Goal: Transaction & Acquisition: Purchase product/service

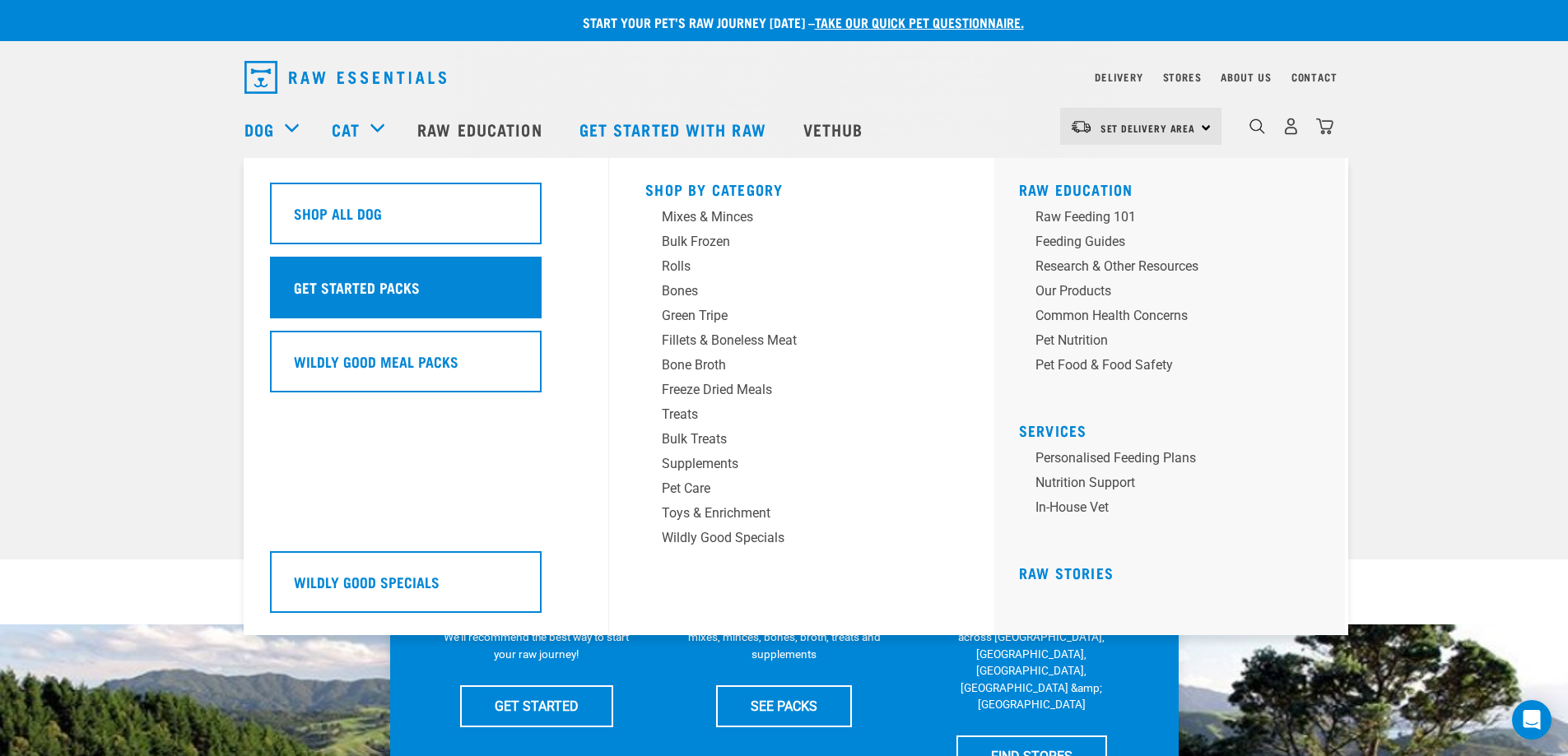
click at [412, 301] on div "Get Started Packs" at bounding box center [405, 288] width 272 height 62
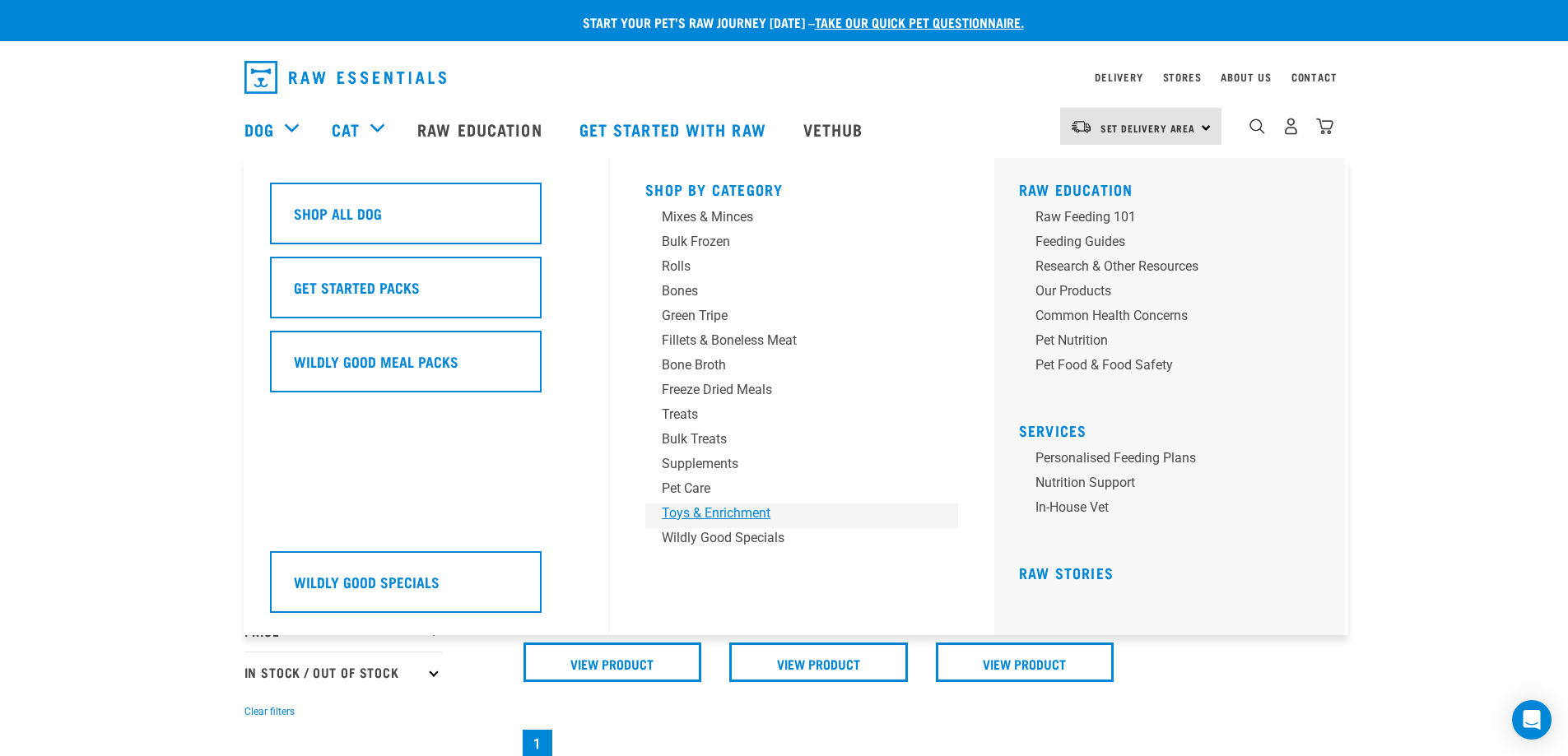
click at [764, 521] on div "Toys & Enrichment" at bounding box center [790, 514] width 257 height 20
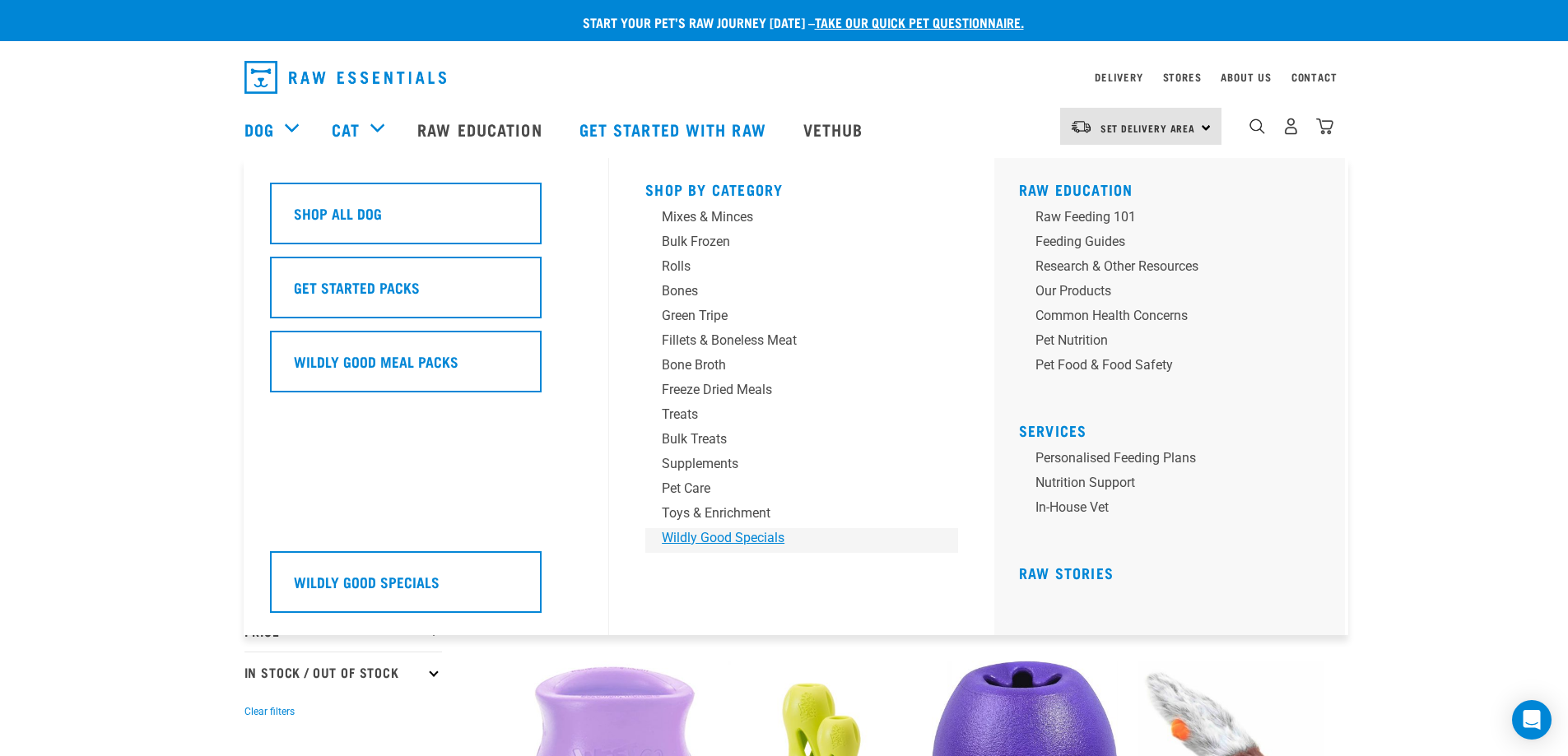
click at [713, 539] on div "Wildly Good Specials" at bounding box center [790, 539] width 257 height 20
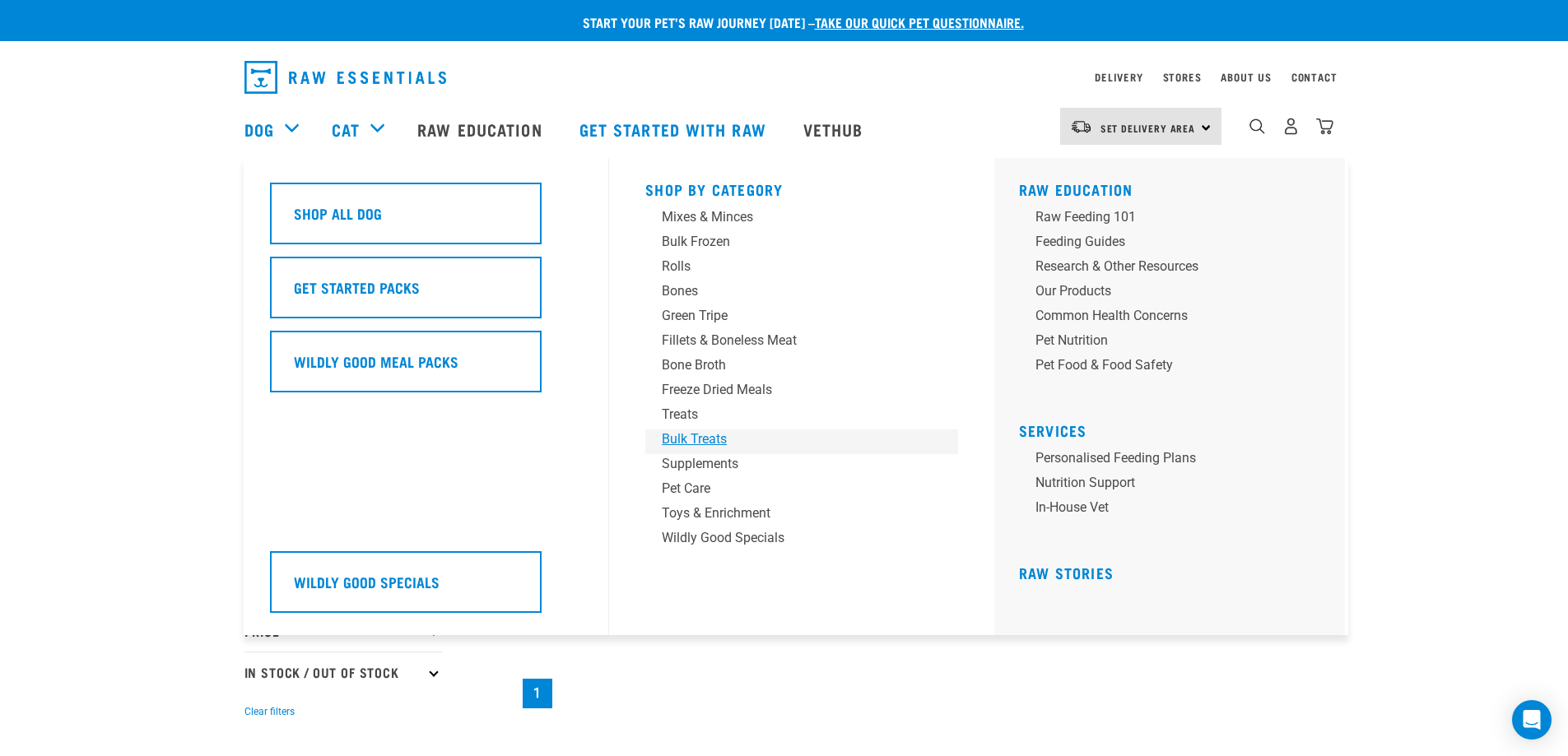
click at [704, 439] on div "Bulk Treats" at bounding box center [790, 439] width 257 height 20
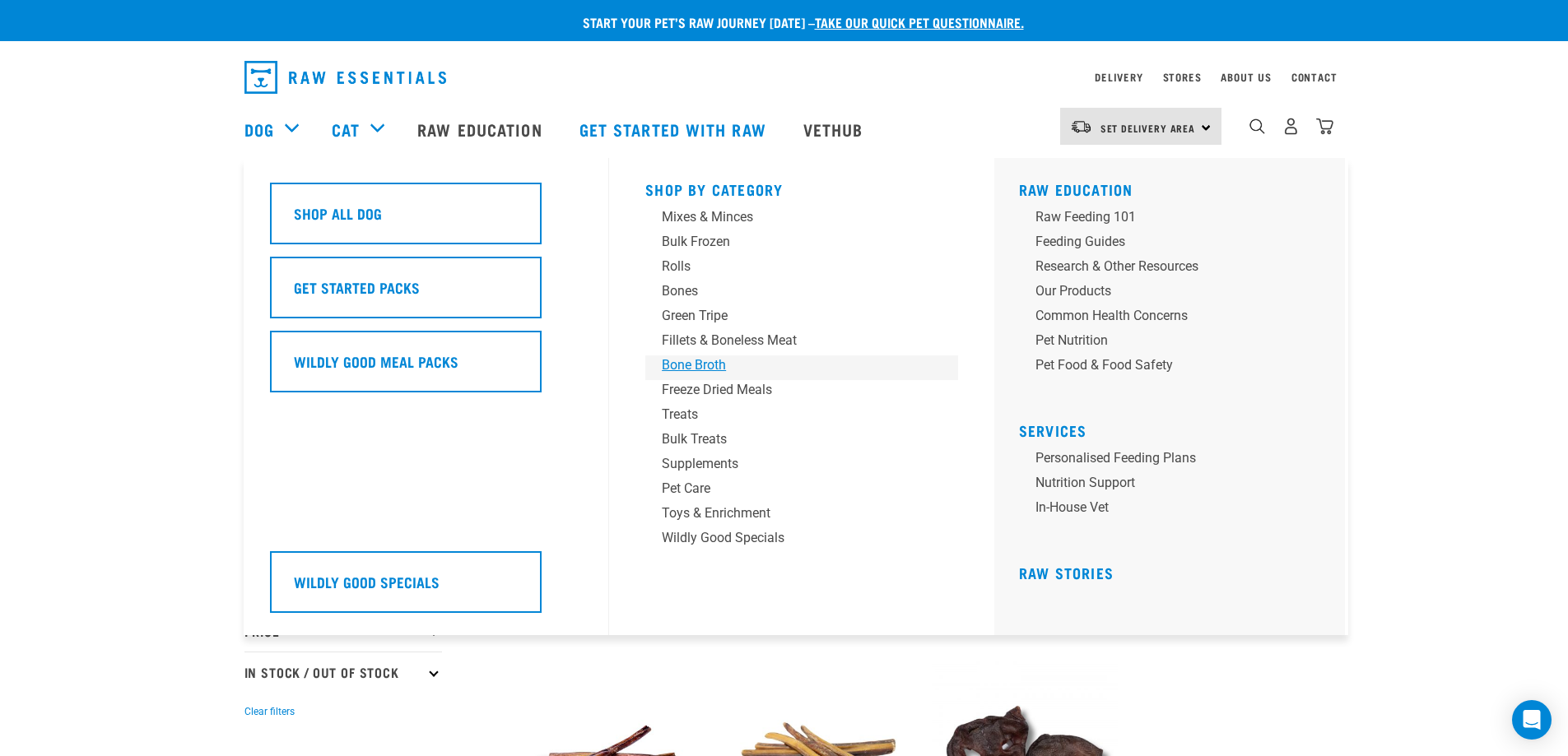
click at [716, 366] on div "Bone Broth" at bounding box center [790, 366] width 257 height 20
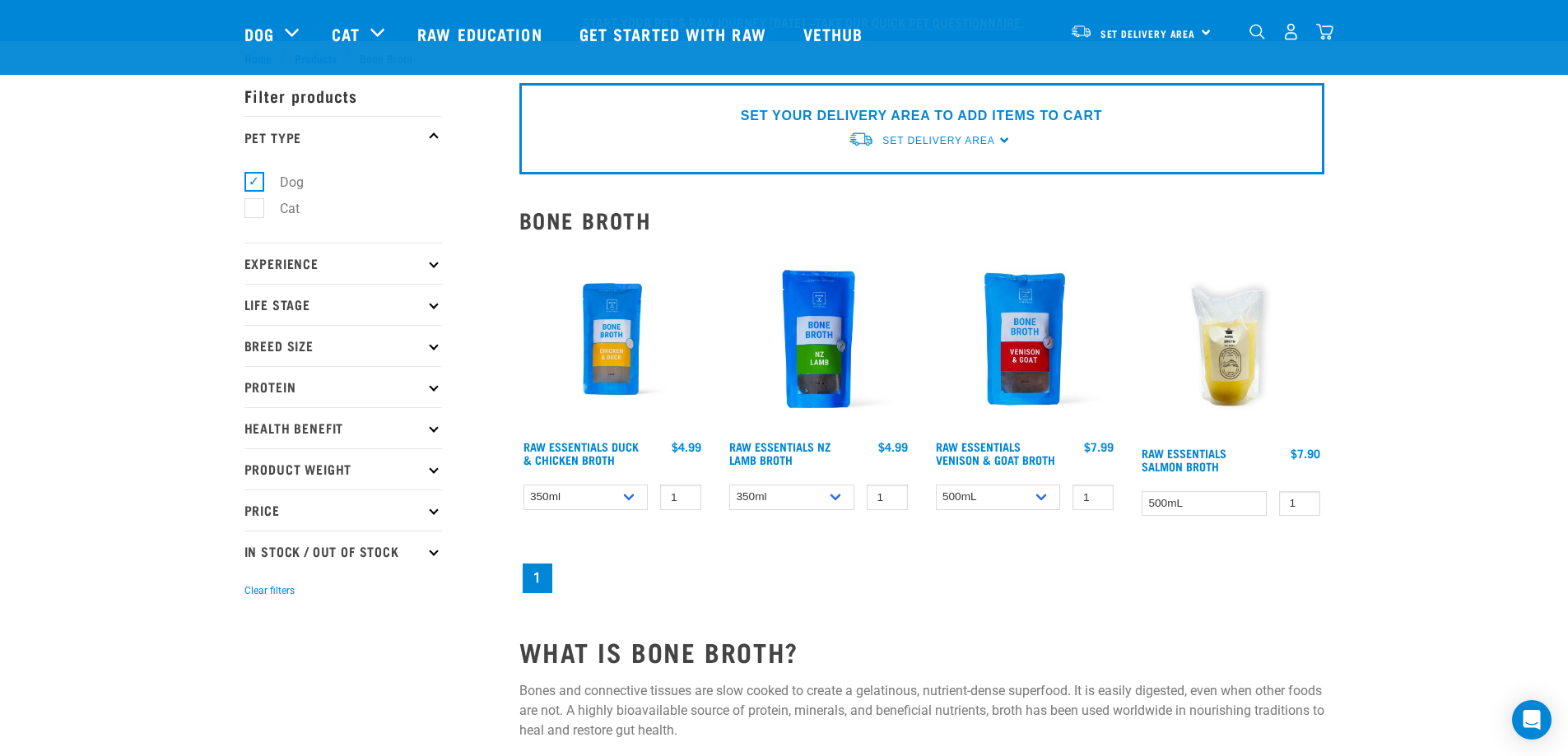
scroll to position [192, 0]
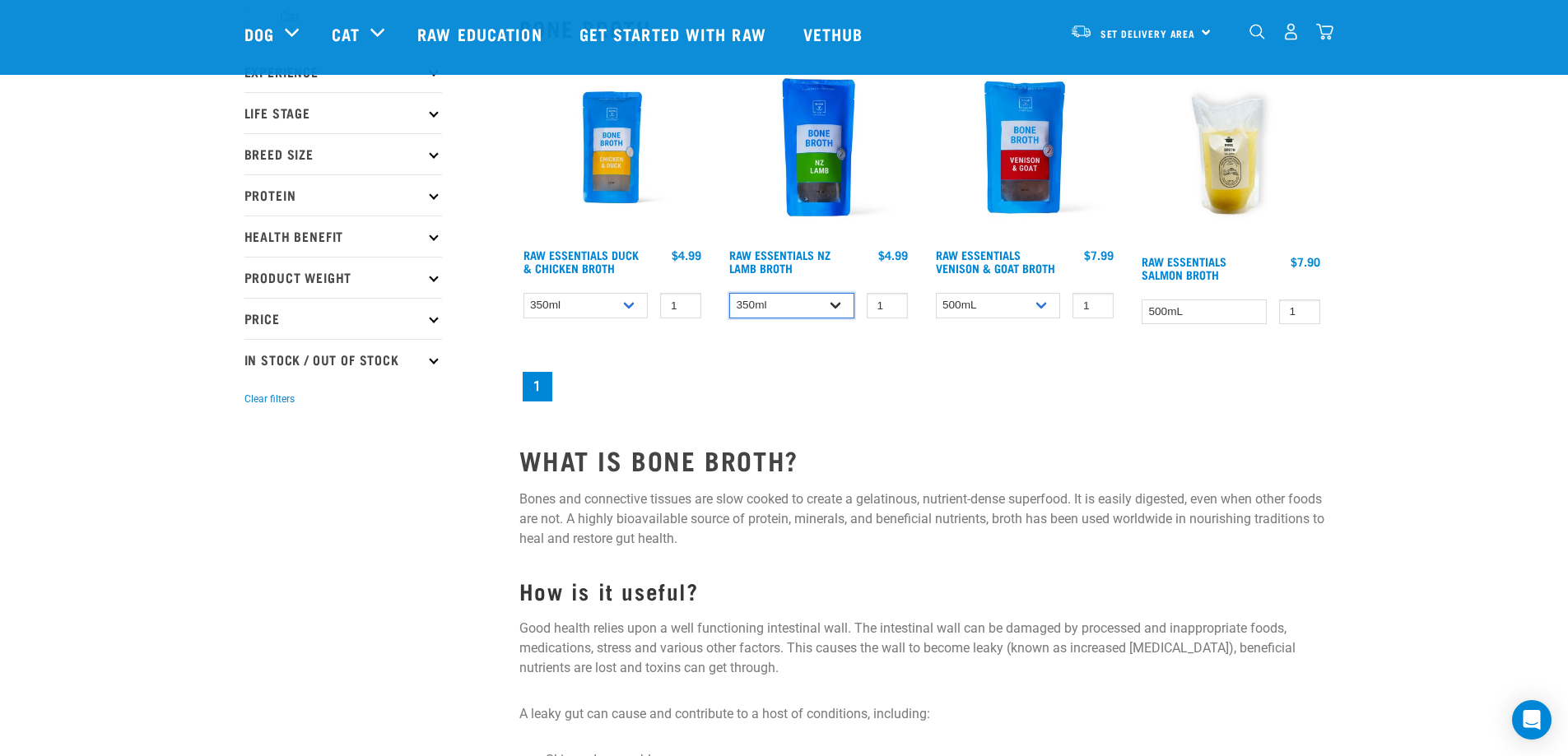
click at [770, 308] on select "350ml Bulk (40 pack)" at bounding box center [792, 306] width 126 height 26
click at [906, 382] on nav "1" at bounding box center [921, 386] width 805 height 36
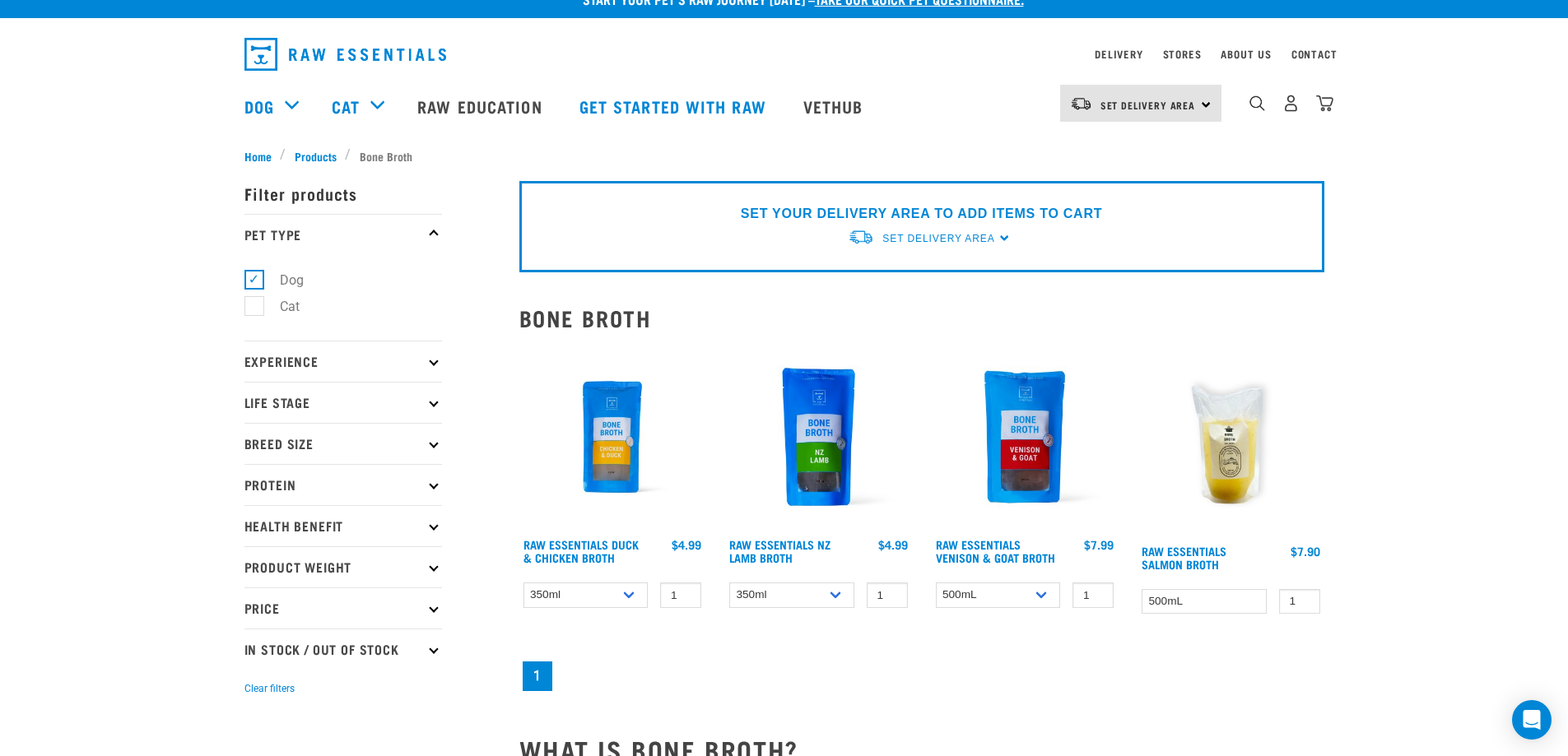
scroll to position [0, 0]
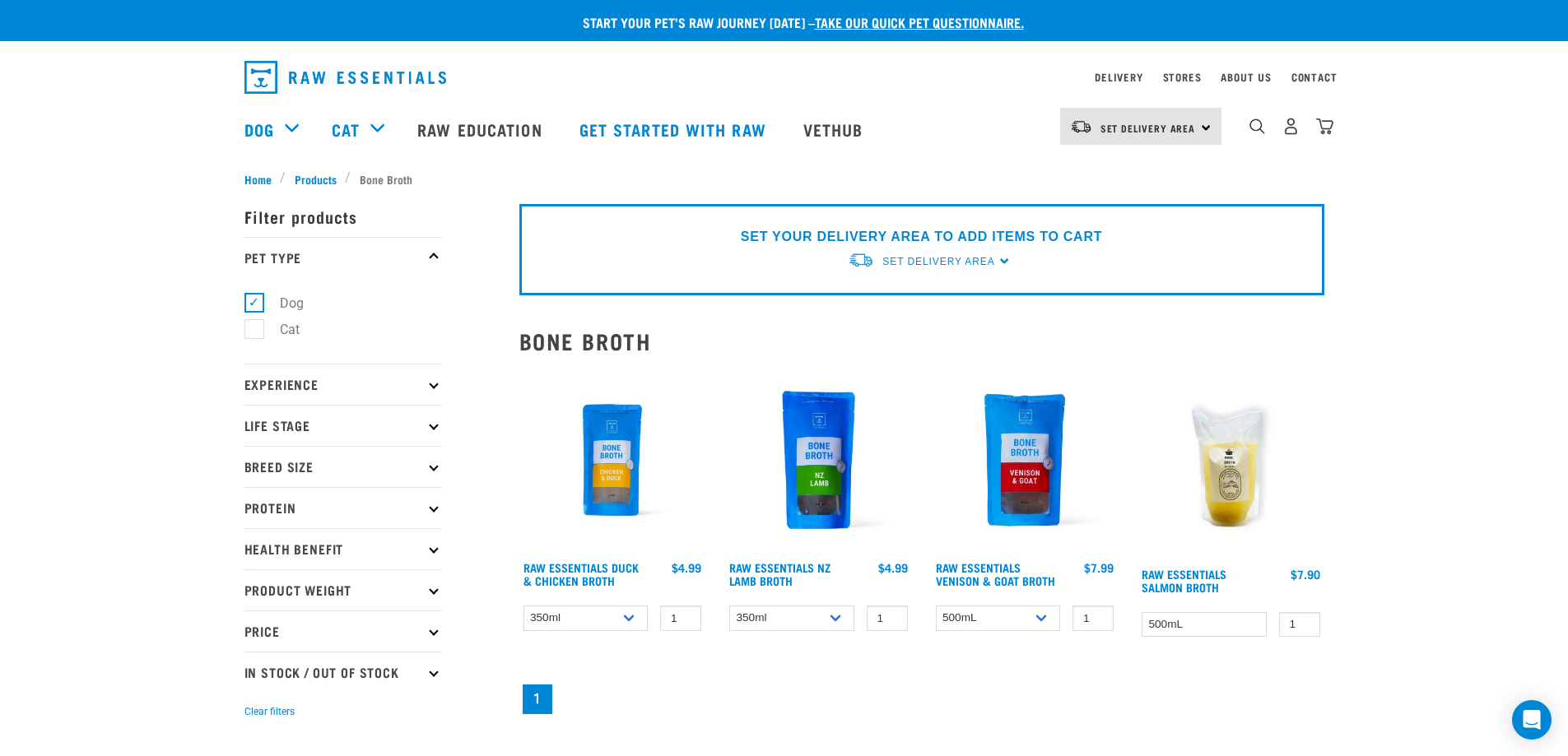
click at [1154, 144] on div "Set Delivery Area North Island South Island" at bounding box center [1141, 126] width 161 height 37
click at [1131, 201] on link "[GEOGRAPHIC_DATA]" at bounding box center [1139, 209] width 158 height 36
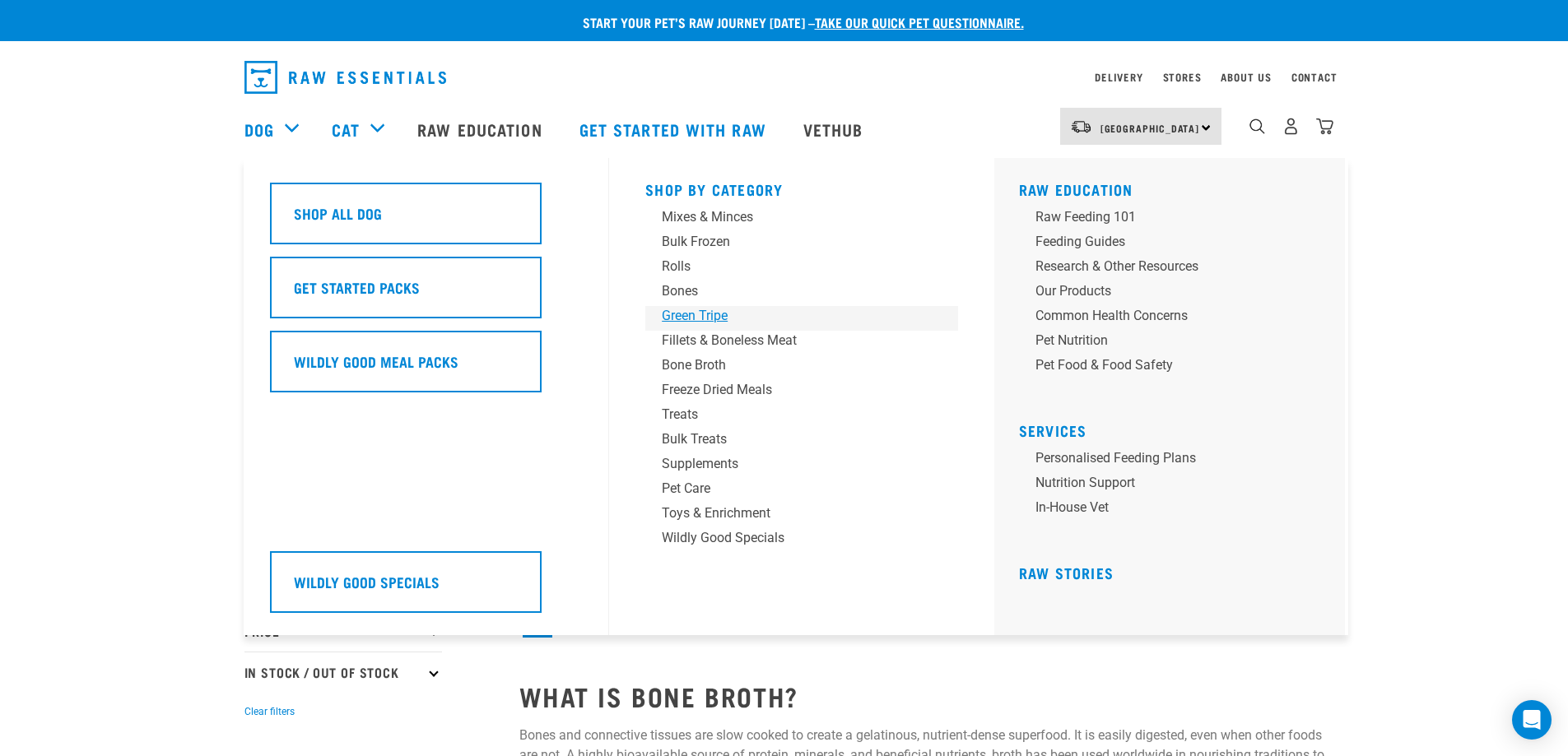
click at [694, 319] on div "Green Tripe" at bounding box center [790, 316] width 257 height 20
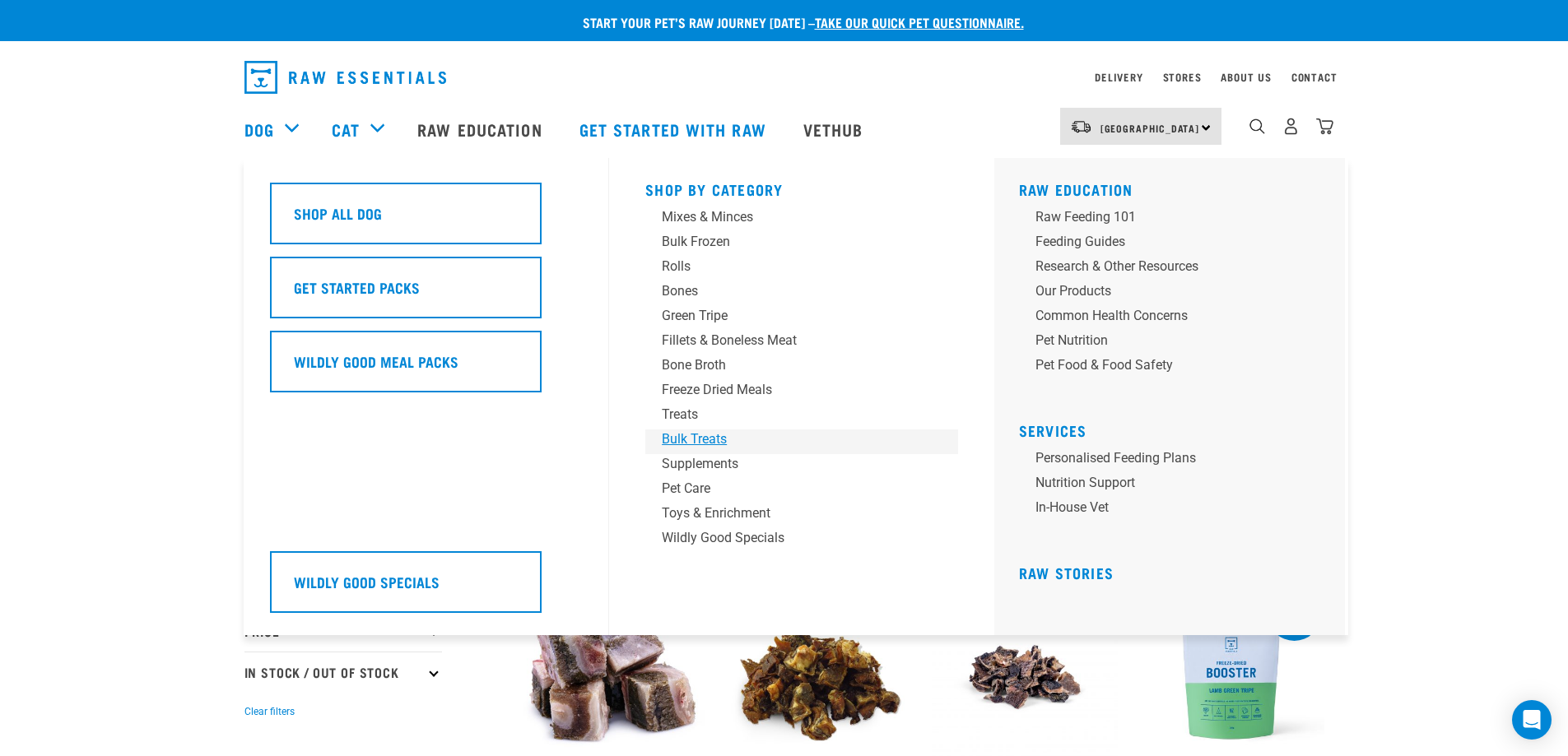
click at [679, 443] on div "Bulk Treats" at bounding box center [790, 439] width 257 height 20
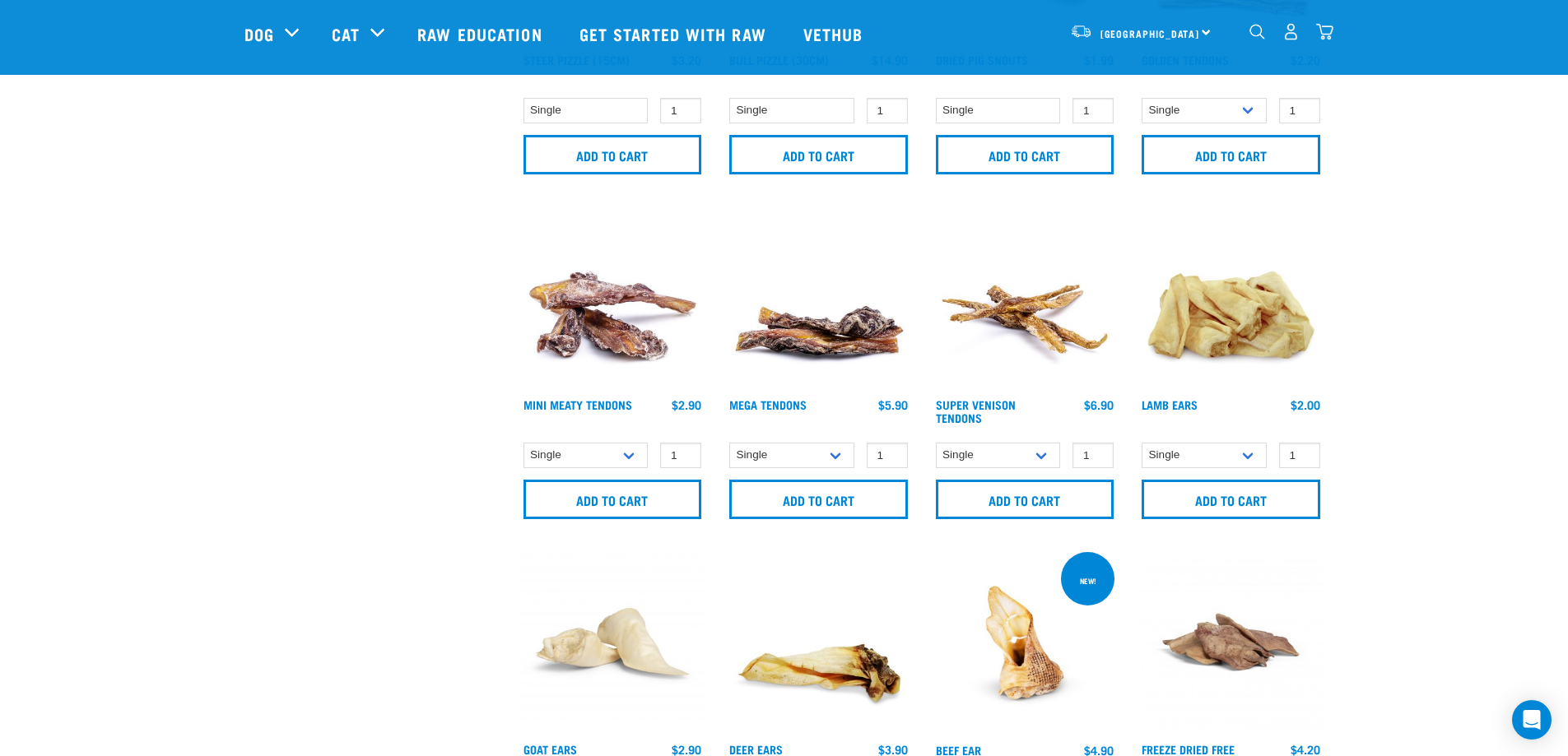
scroll to position [576, 0]
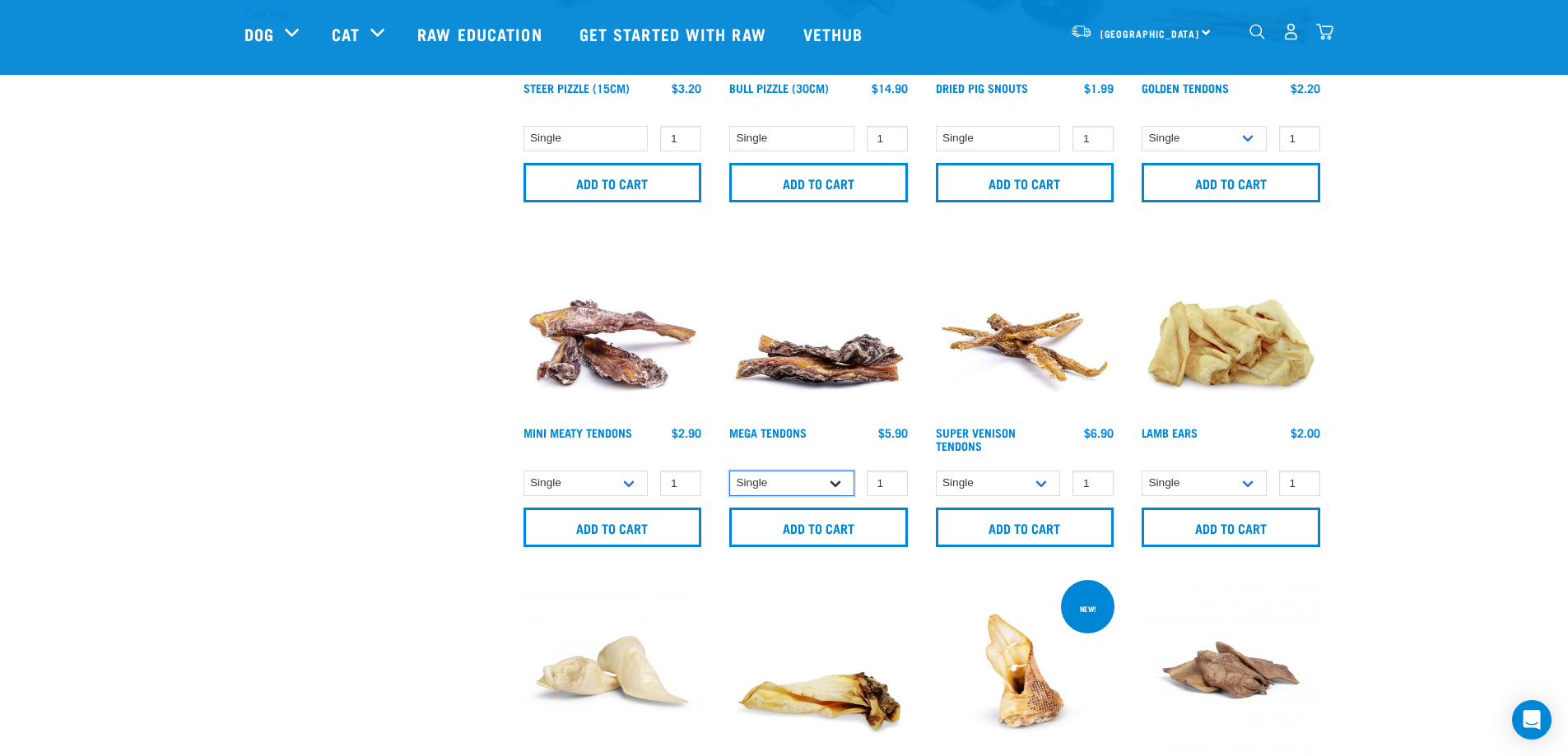
click at [792, 490] on select "Single 10 per pack" at bounding box center [792, 484] width 126 height 26
click at [792, 477] on select "Single 10 per pack" at bounding box center [792, 484] width 126 height 26
click at [729, 471] on select "Single 10 per pack" at bounding box center [792, 484] width 126 height 26
click at [795, 481] on select "Single 10 per pack" at bounding box center [792, 484] width 126 height 26
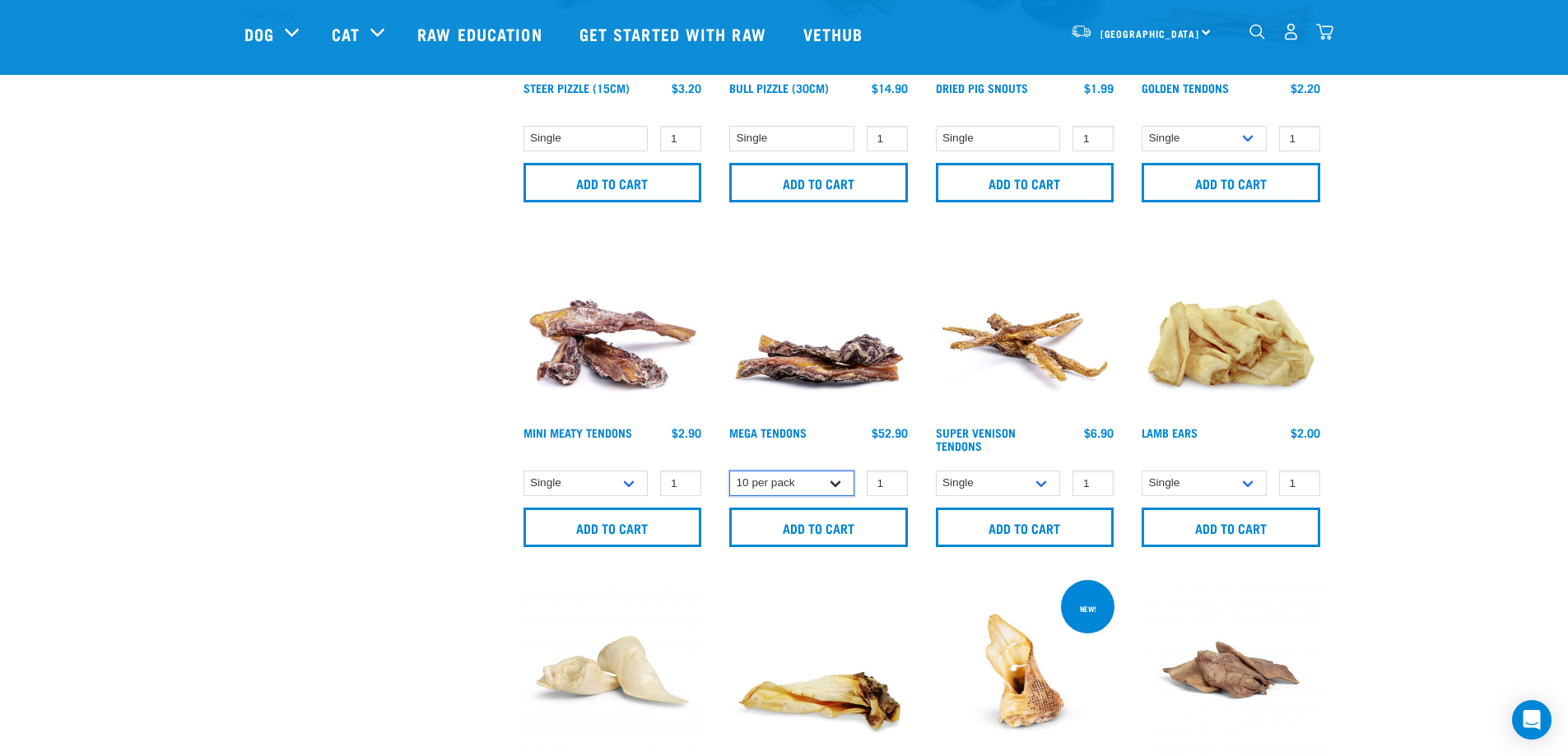
select select "884"
click at [729, 471] on select "Single 10 per pack" at bounding box center [792, 484] width 126 height 26
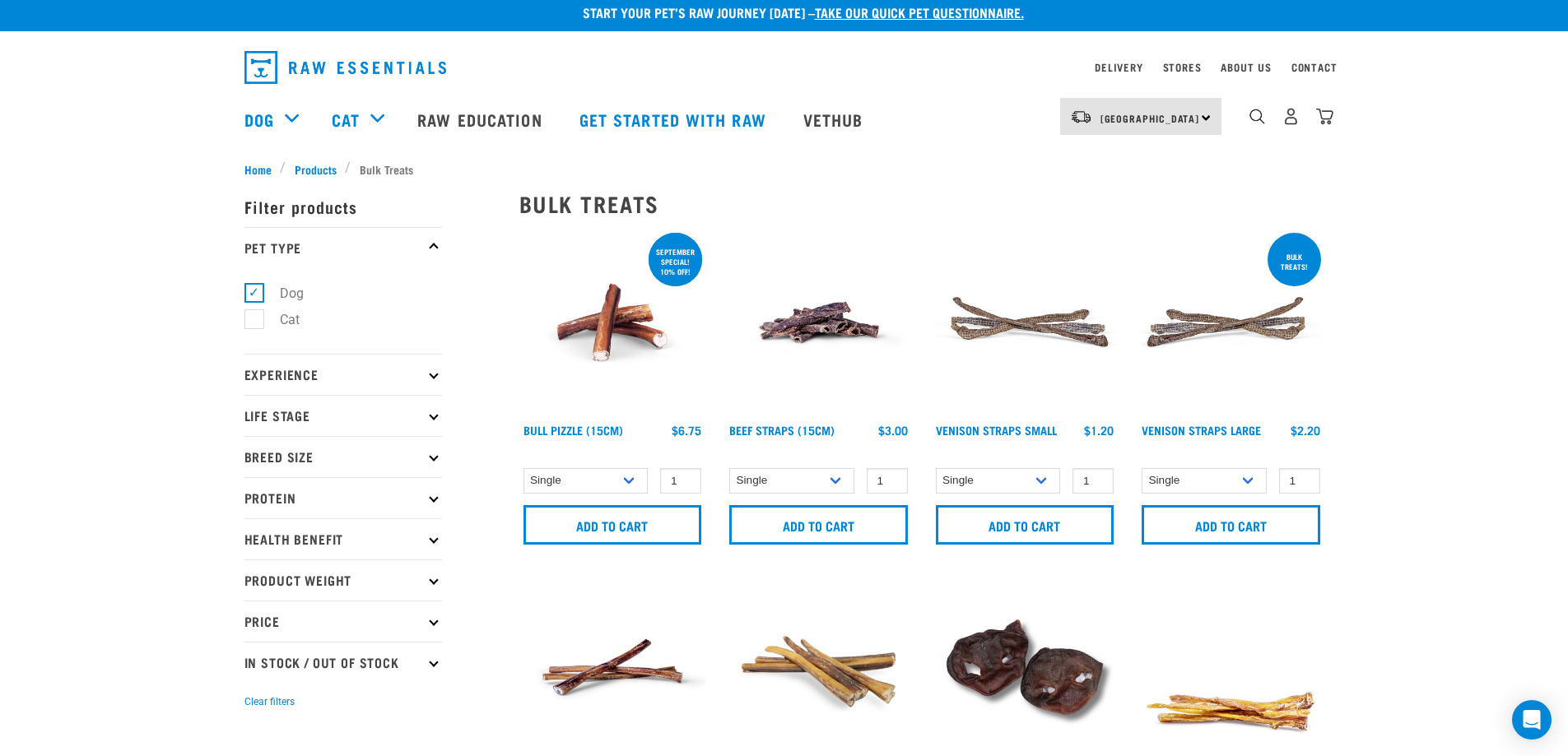
scroll to position [0, 0]
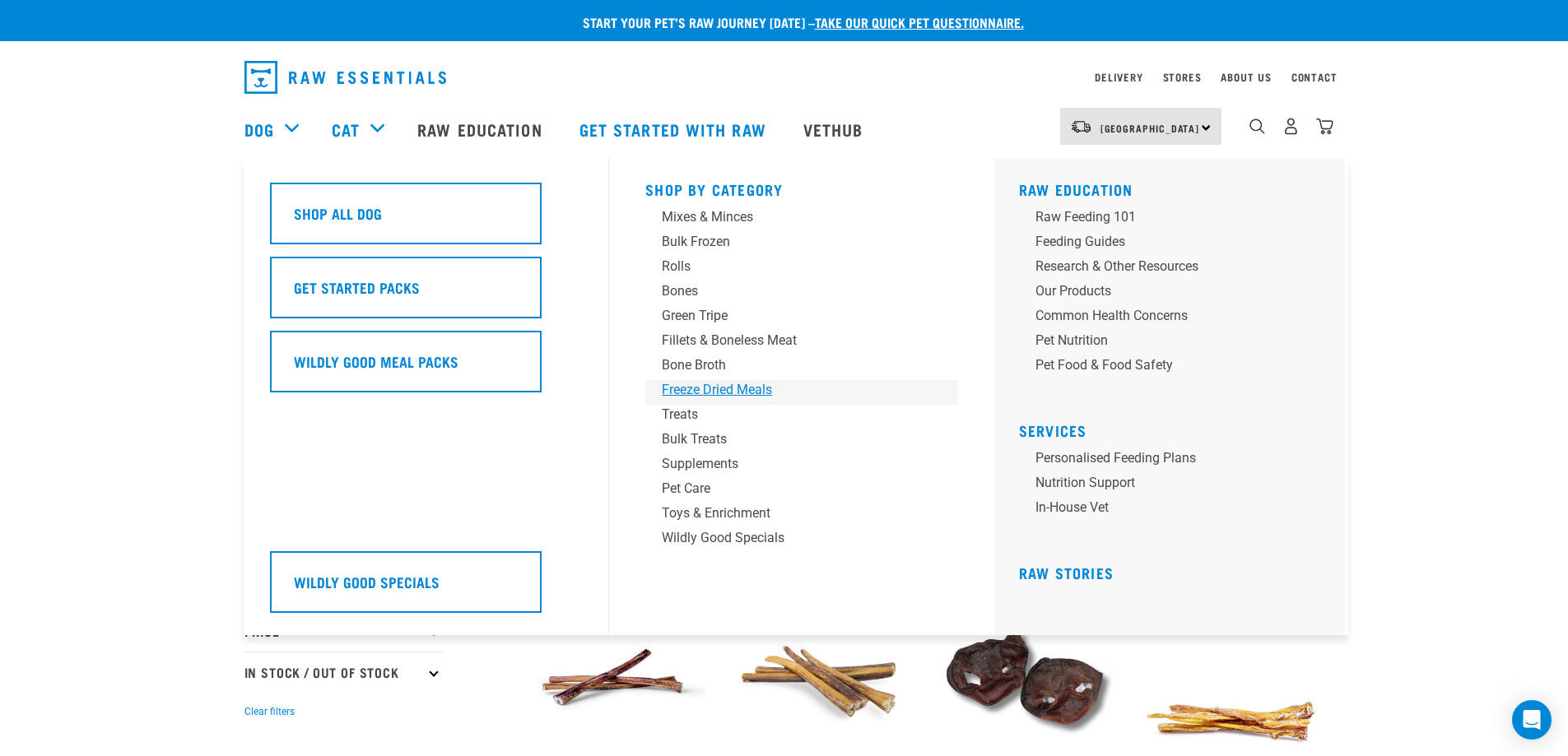
click at [702, 395] on div "Freeze Dried Meals" at bounding box center [790, 390] width 257 height 20
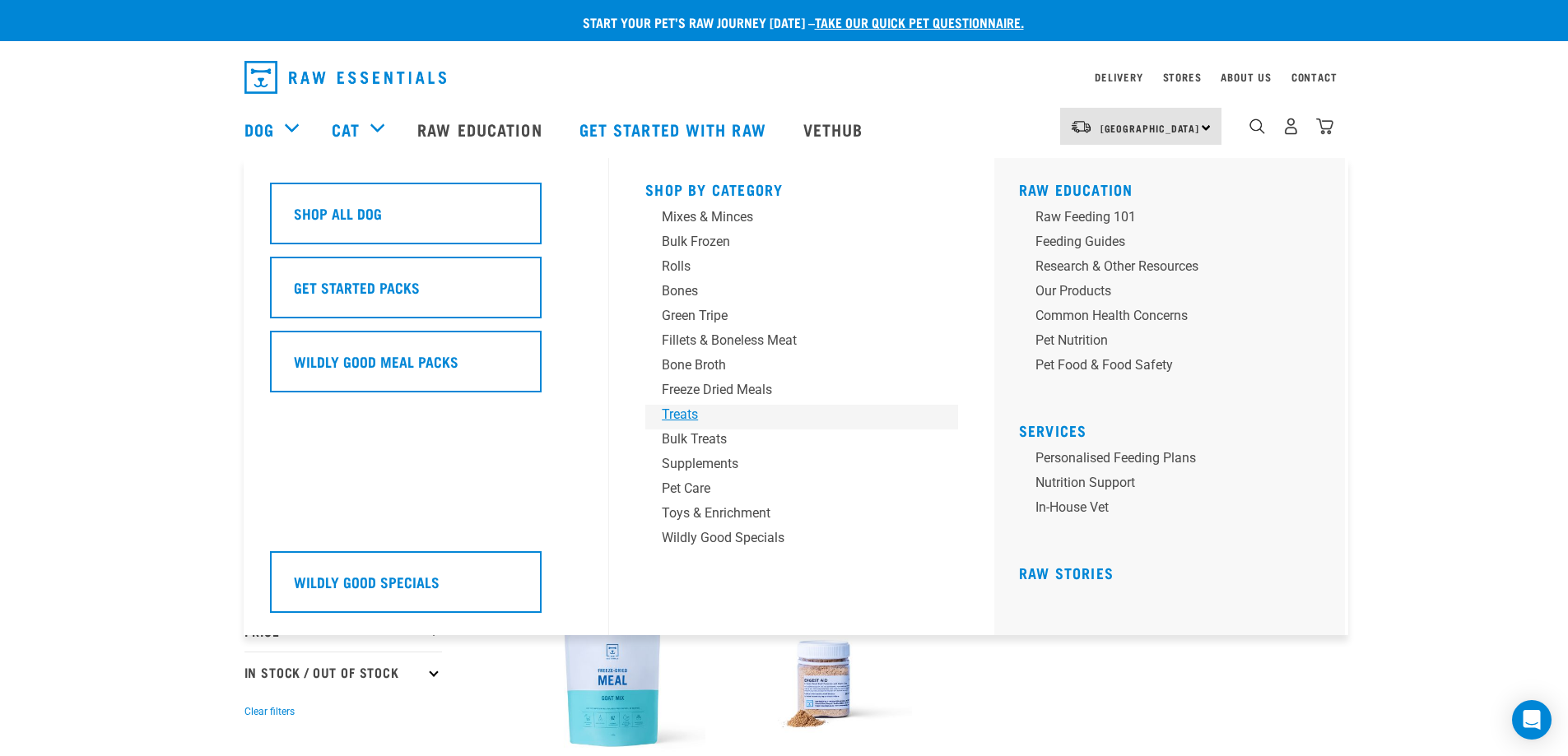
click at [680, 410] on div "Treats" at bounding box center [790, 415] width 257 height 20
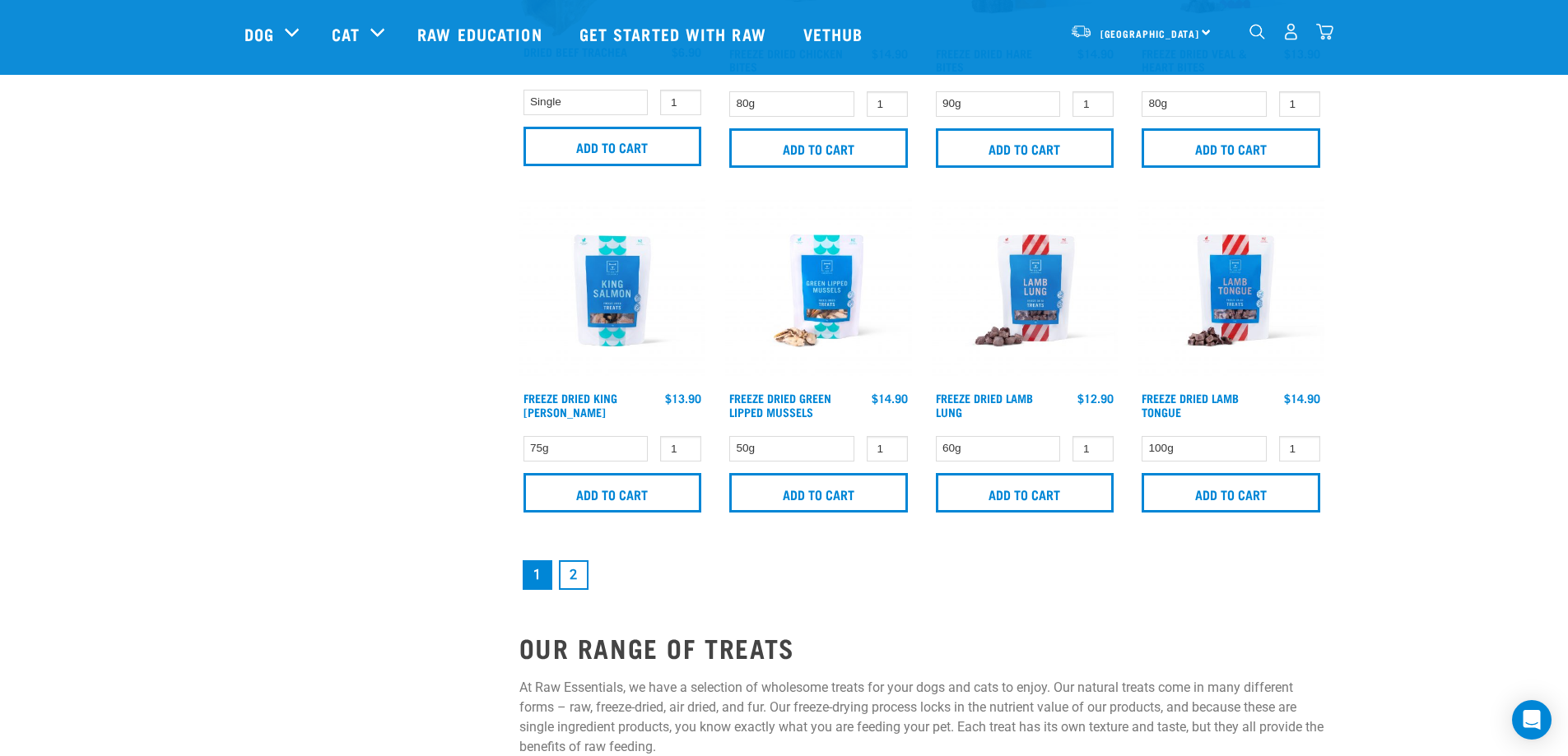
scroll to position [2305, 0]
